Goal: Find specific page/section: Find specific page/section

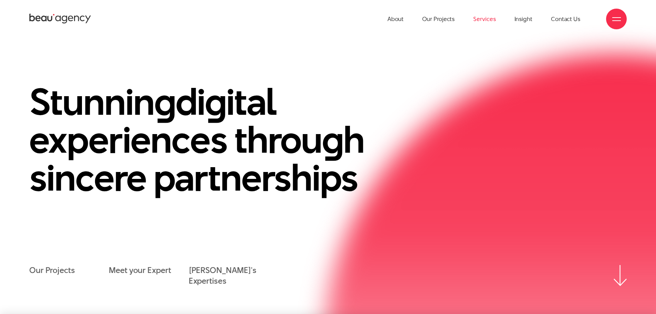
click at [484, 19] on link "Services" at bounding box center [484, 19] width 22 height 38
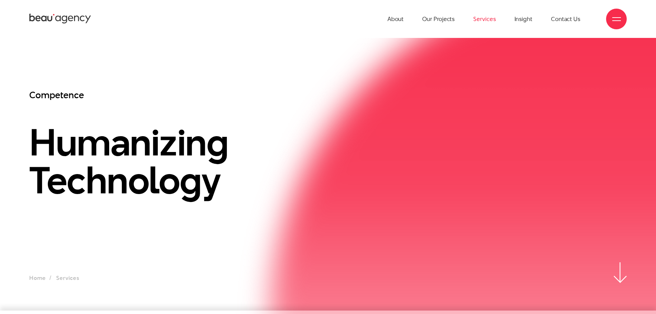
click at [614, 21] on div at bounding box center [616, 19] width 9 height 9
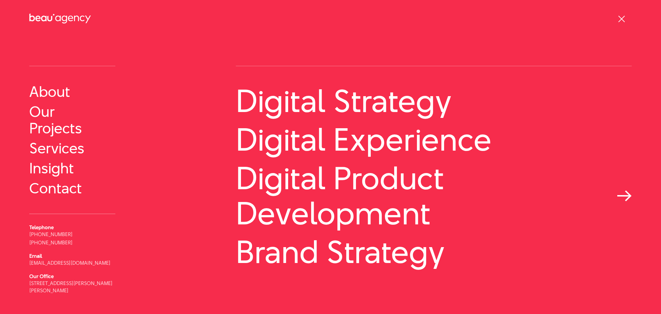
scroll to position [35, 0]
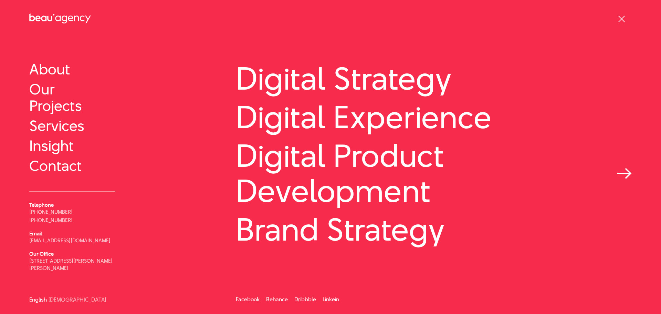
click at [412, 193] on link "Digital Product Development" at bounding box center [434, 173] width 396 height 70
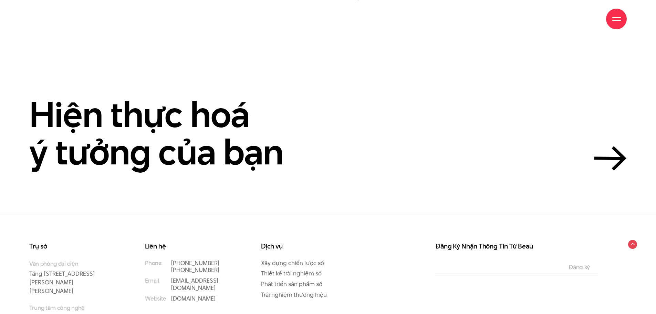
scroll to position [2583, 0]
